Goal: Task Accomplishment & Management: Manage account settings

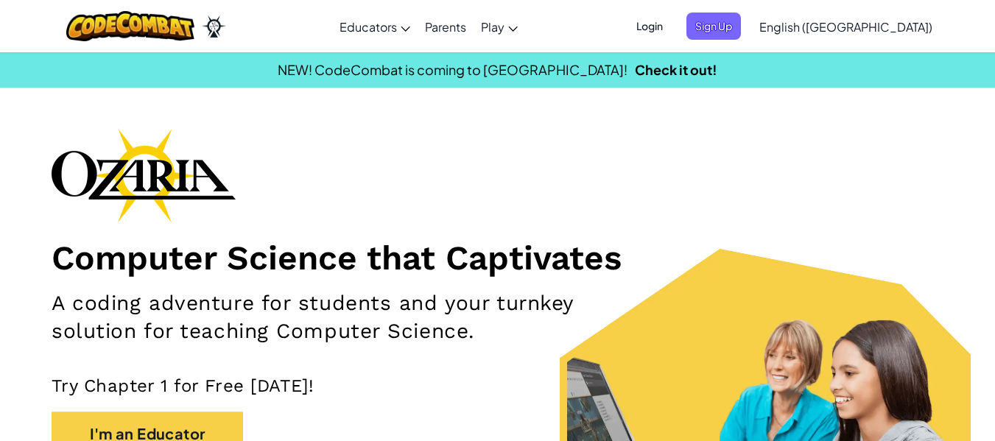
click at [672, 29] on span "Login" at bounding box center [650, 26] width 44 height 27
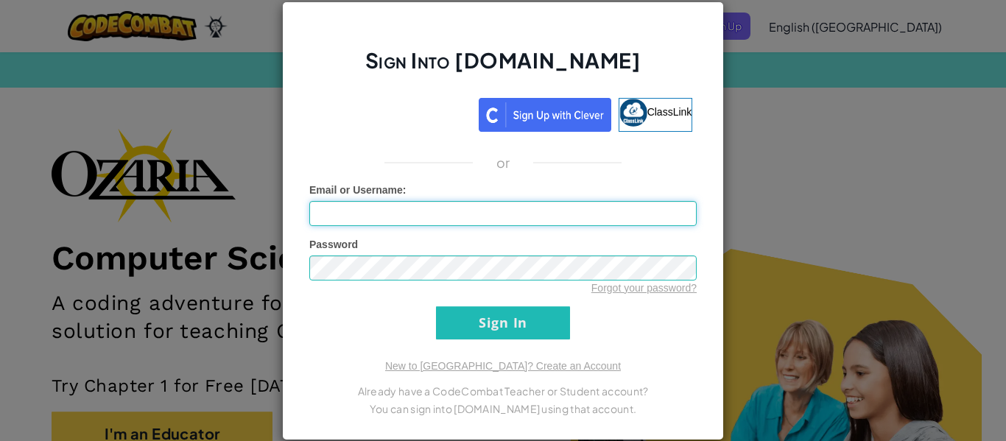
click at [406, 216] on input "Email or Username :" at bounding box center [502, 213] width 387 height 25
type input "[EMAIL_ADDRESS][PERSON_NAME][DOMAIN_NAME]"
click at [436, 306] on input "Sign In" at bounding box center [503, 322] width 134 height 33
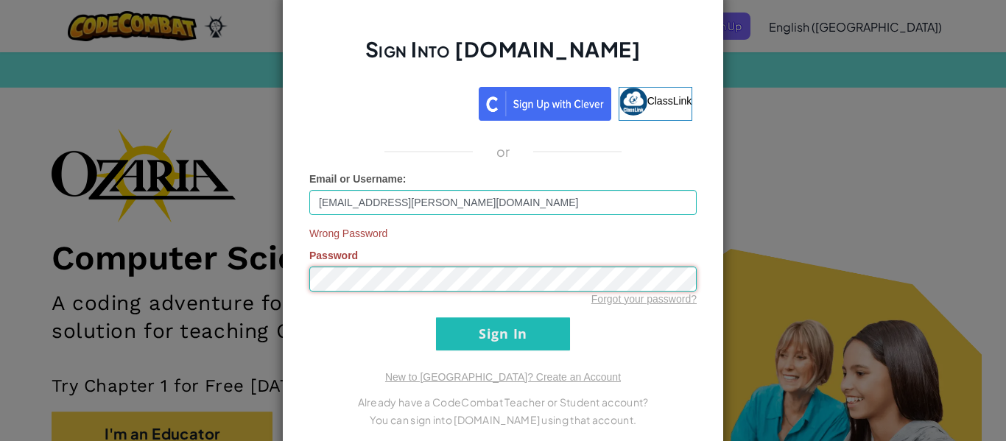
click at [436, 317] on input "Sign In" at bounding box center [503, 333] width 134 height 33
click at [600, 297] on link "Forgot your password?" at bounding box center [643, 299] width 105 height 12
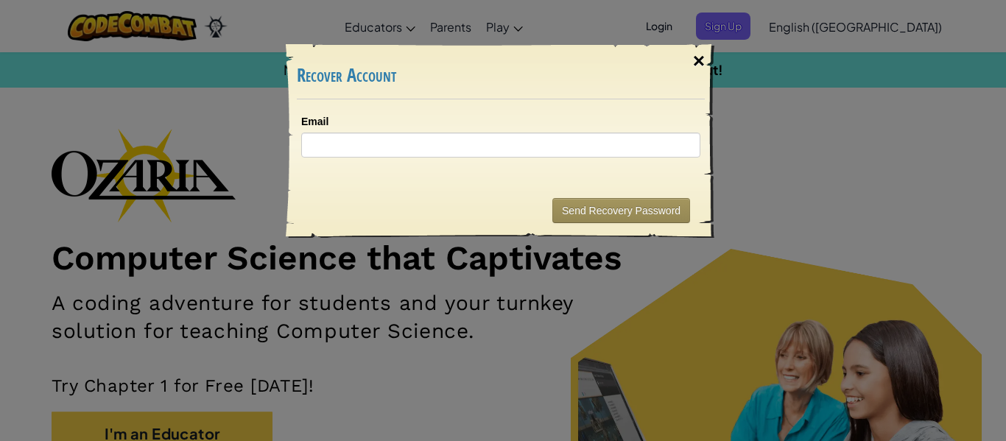
click at [704, 57] on div "×" at bounding box center [699, 61] width 34 height 43
